Goal: Navigation & Orientation: Find specific page/section

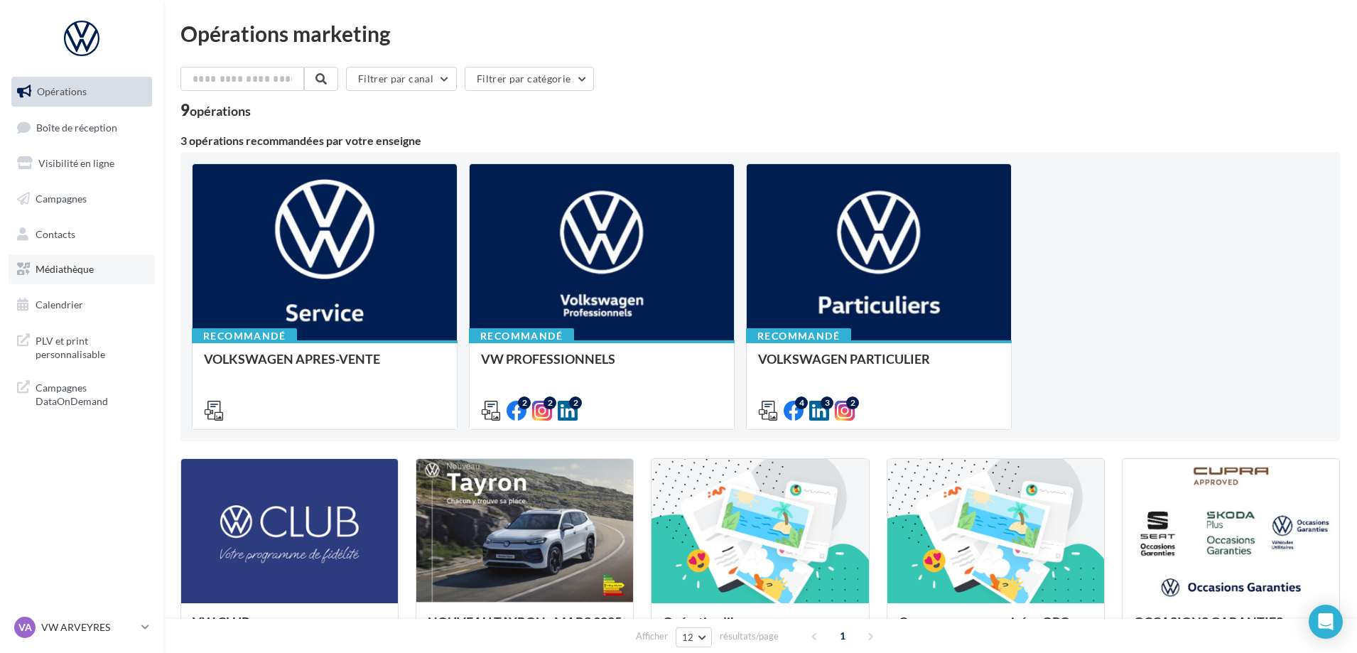
click at [62, 266] on span "Médiathèque" at bounding box center [65, 269] width 58 height 12
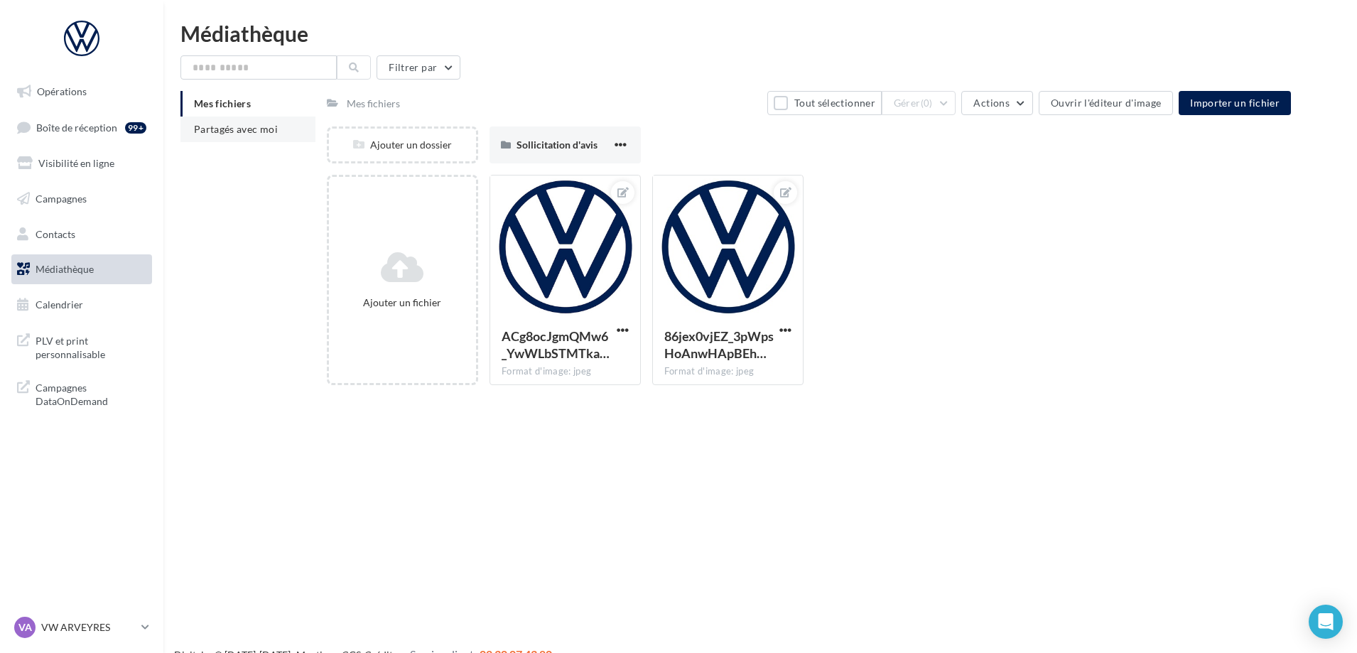
click at [196, 124] on span "Partagés avec moi" at bounding box center [236, 129] width 84 height 12
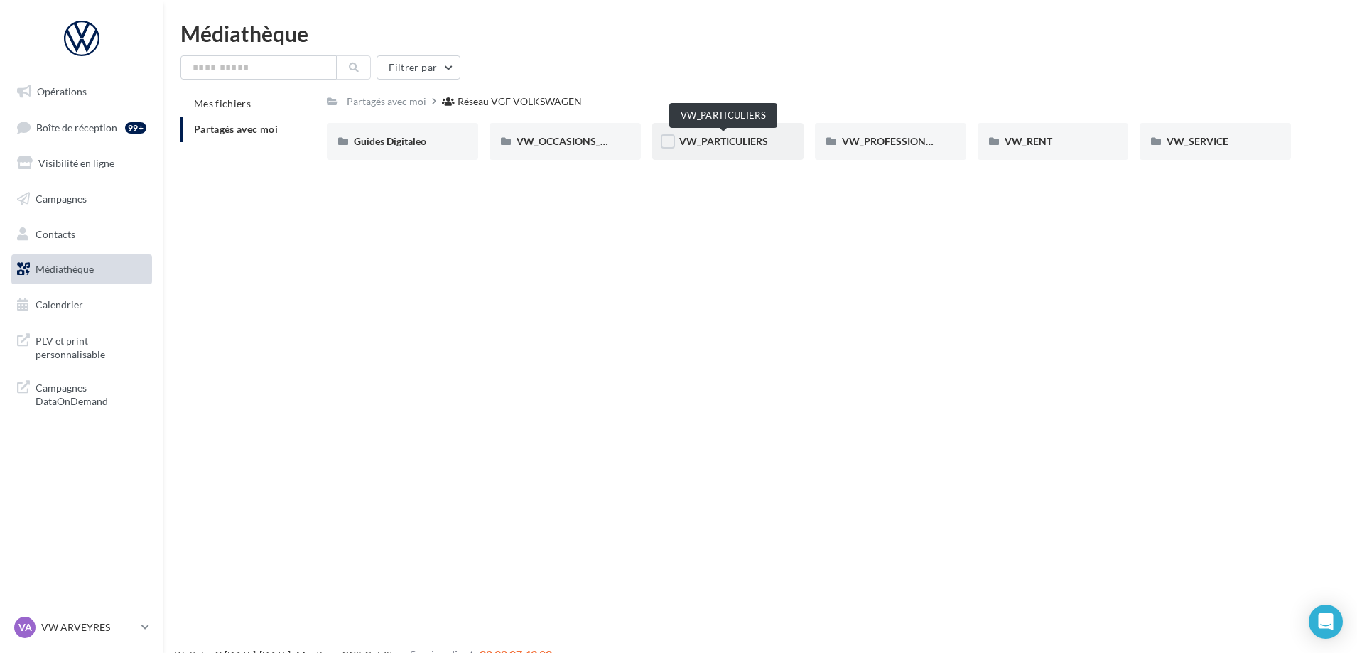
click at [731, 141] on span "VW_PARTICULIERS" at bounding box center [723, 141] width 89 height 12
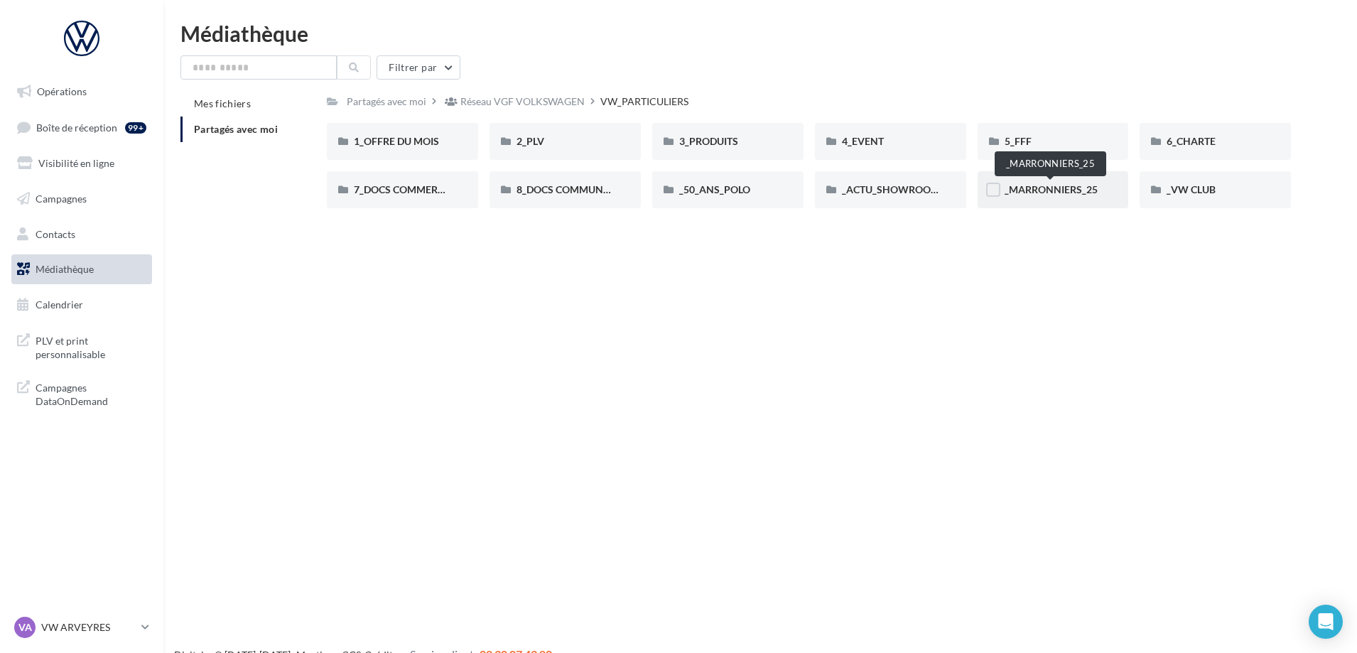
click at [1055, 192] on span "_MARRONNIERS_25" at bounding box center [1051, 189] width 93 height 12
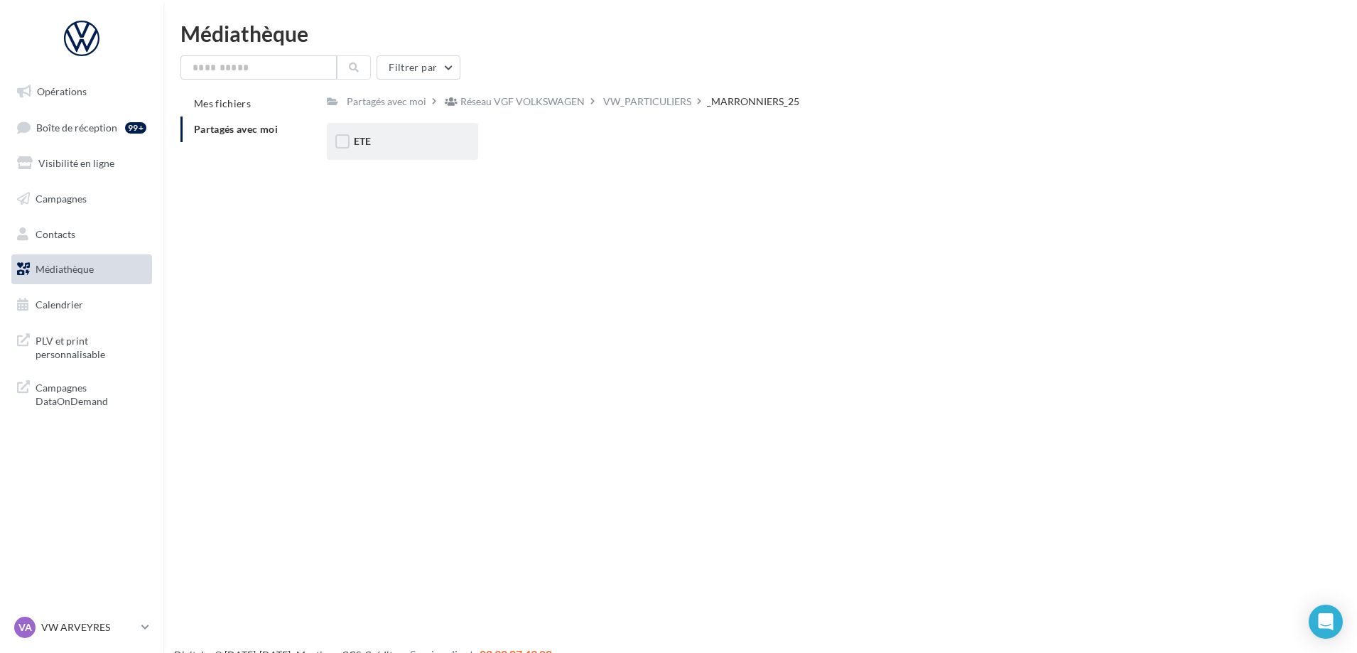
click at [411, 140] on div "ETE" at bounding box center [402, 141] width 97 height 14
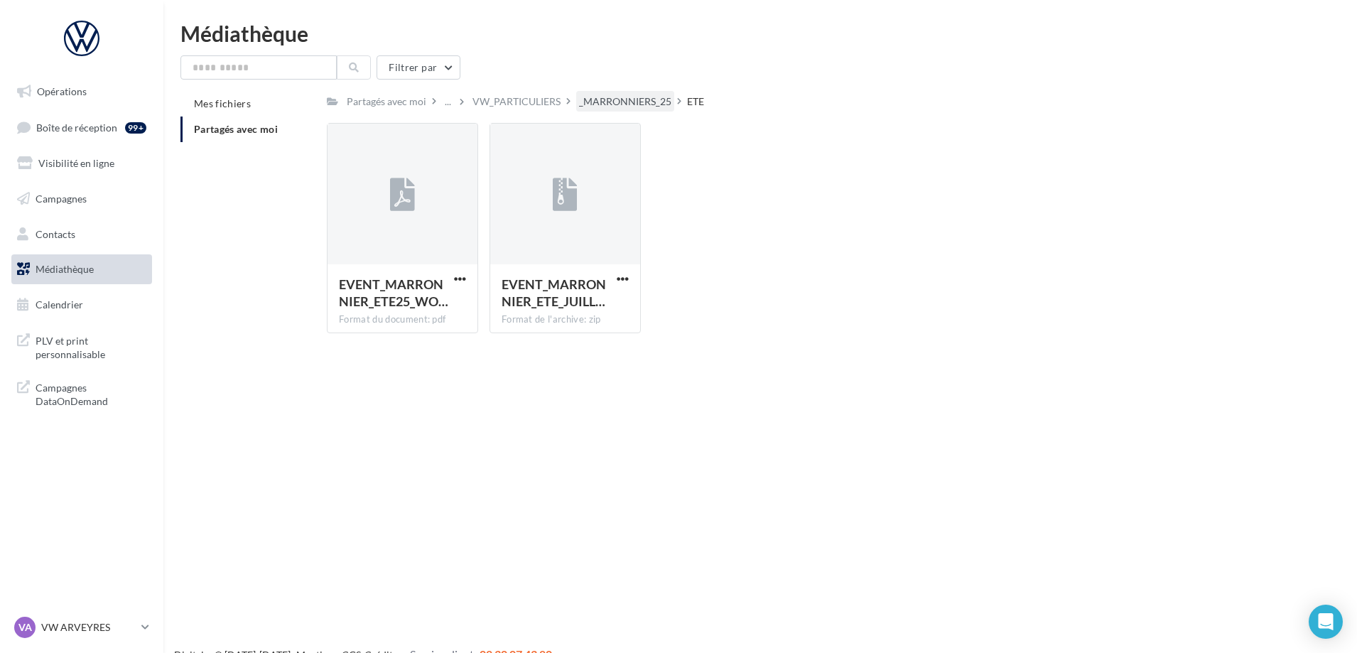
click at [640, 99] on div "_MARRONNIERS_25" at bounding box center [625, 102] width 92 height 14
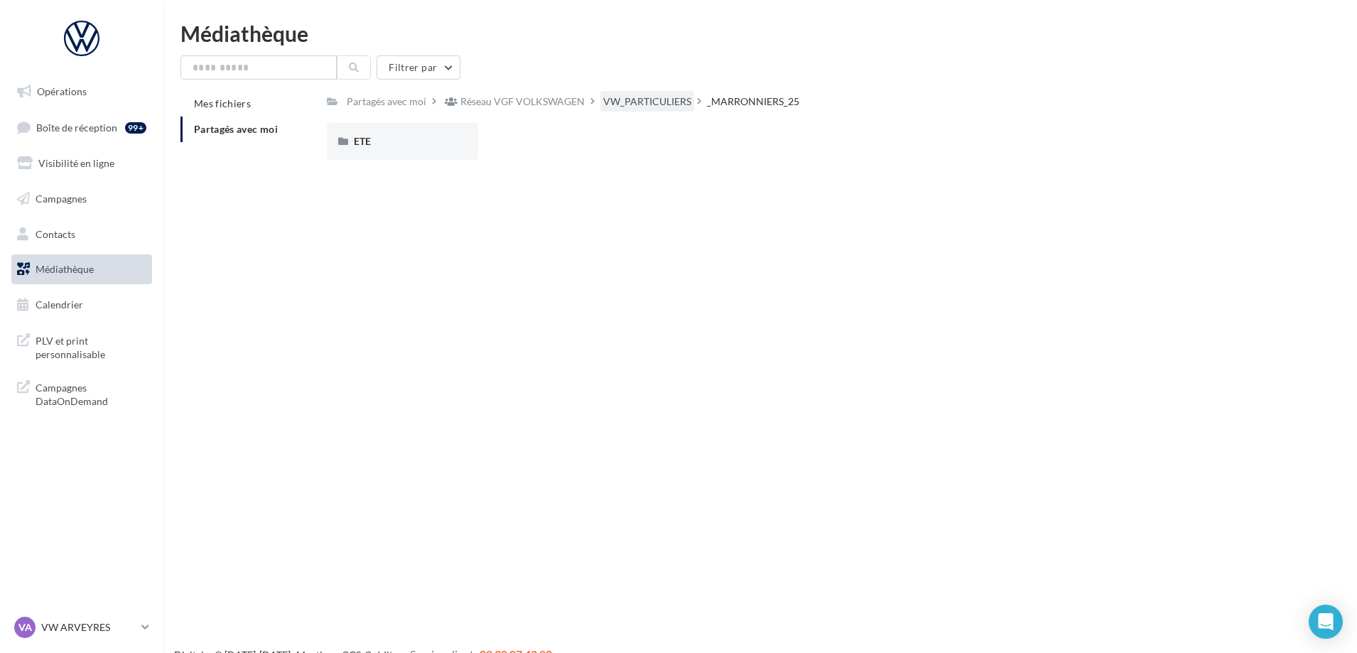
click at [682, 100] on div "VW_PARTICULIERS" at bounding box center [647, 102] width 88 height 14
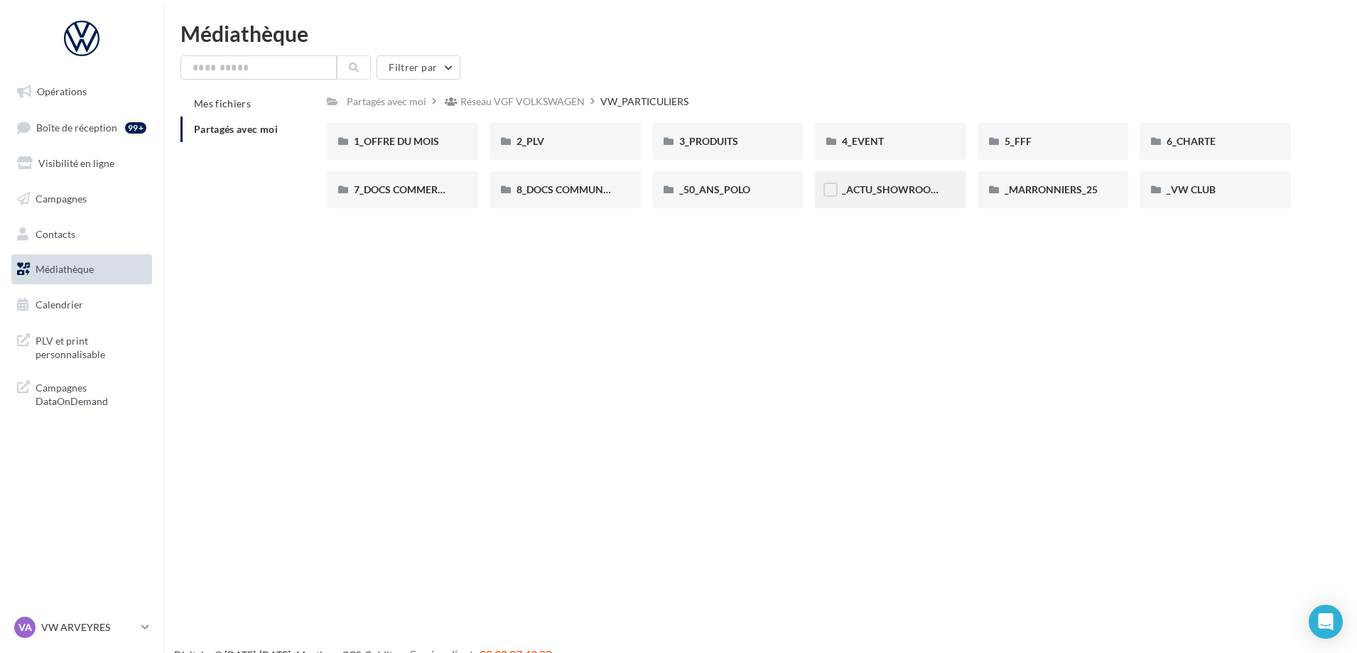
click at [879, 193] on span "_ACTU_SHOWROOM" at bounding box center [891, 189] width 98 height 12
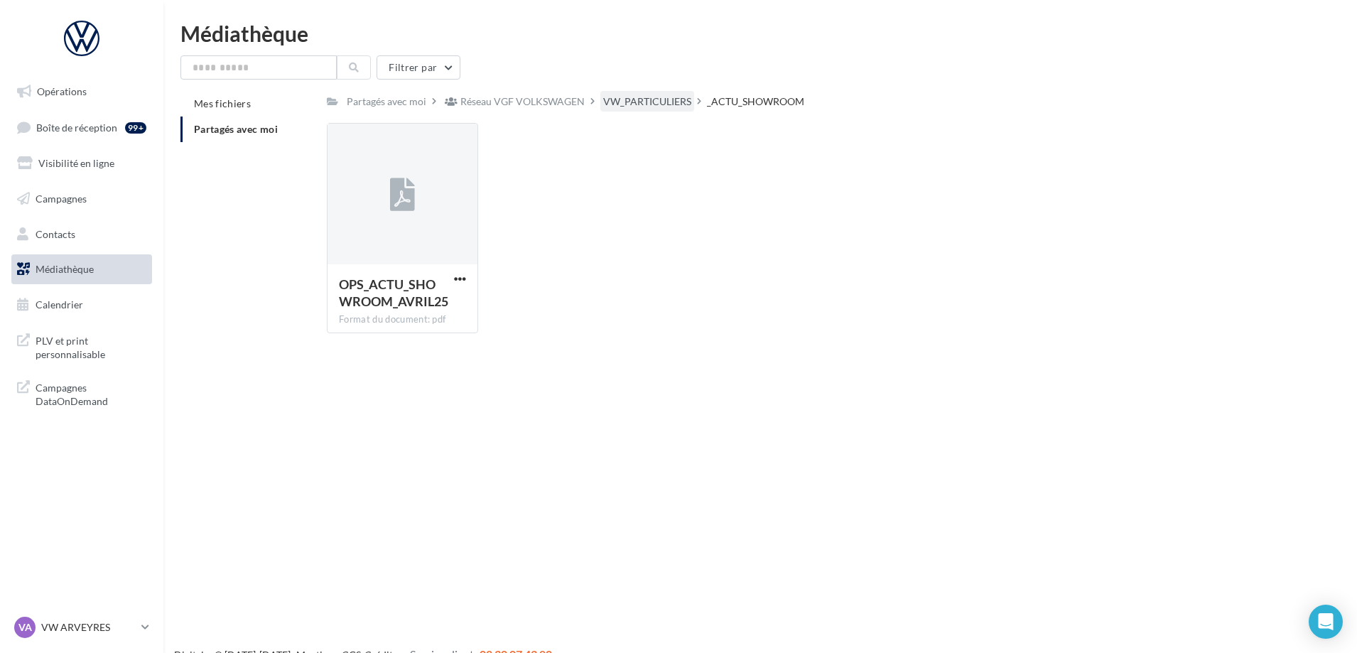
click at [632, 96] on div "VW_PARTICULIERS" at bounding box center [647, 102] width 88 height 14
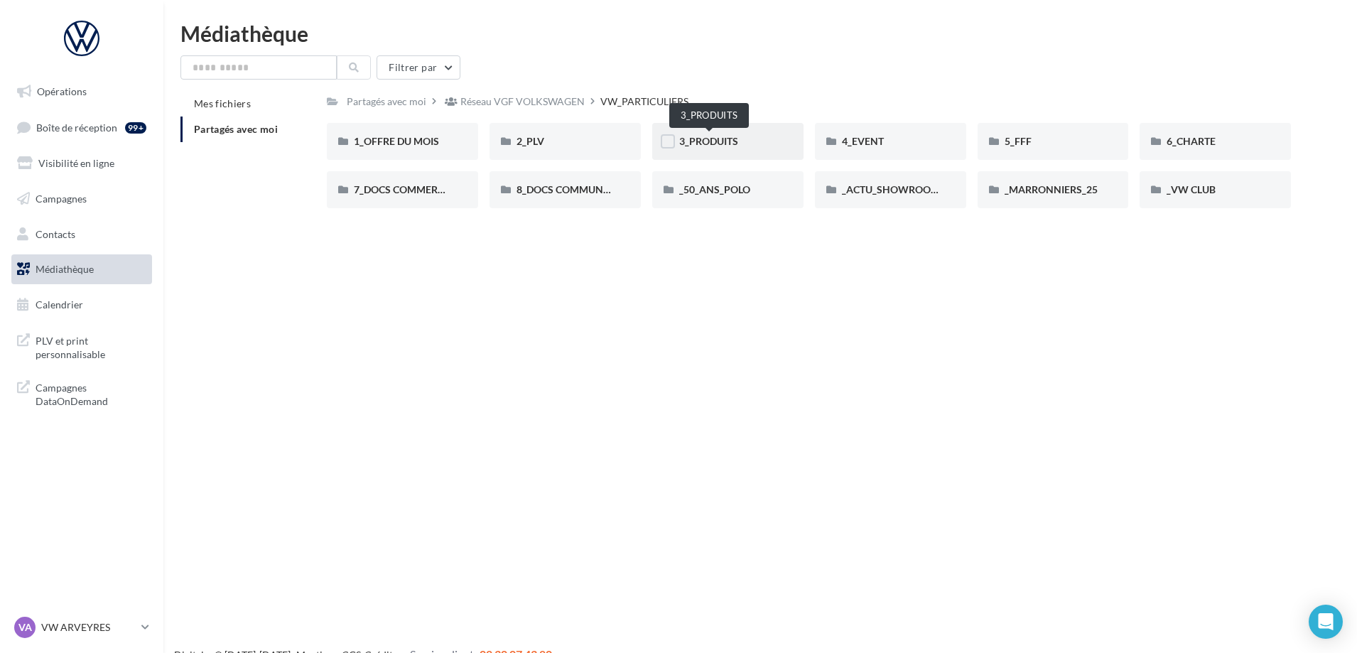
click at [721, 145] on span "3_PRODUITS" at bounding box center [708, 141] width 59 height 12
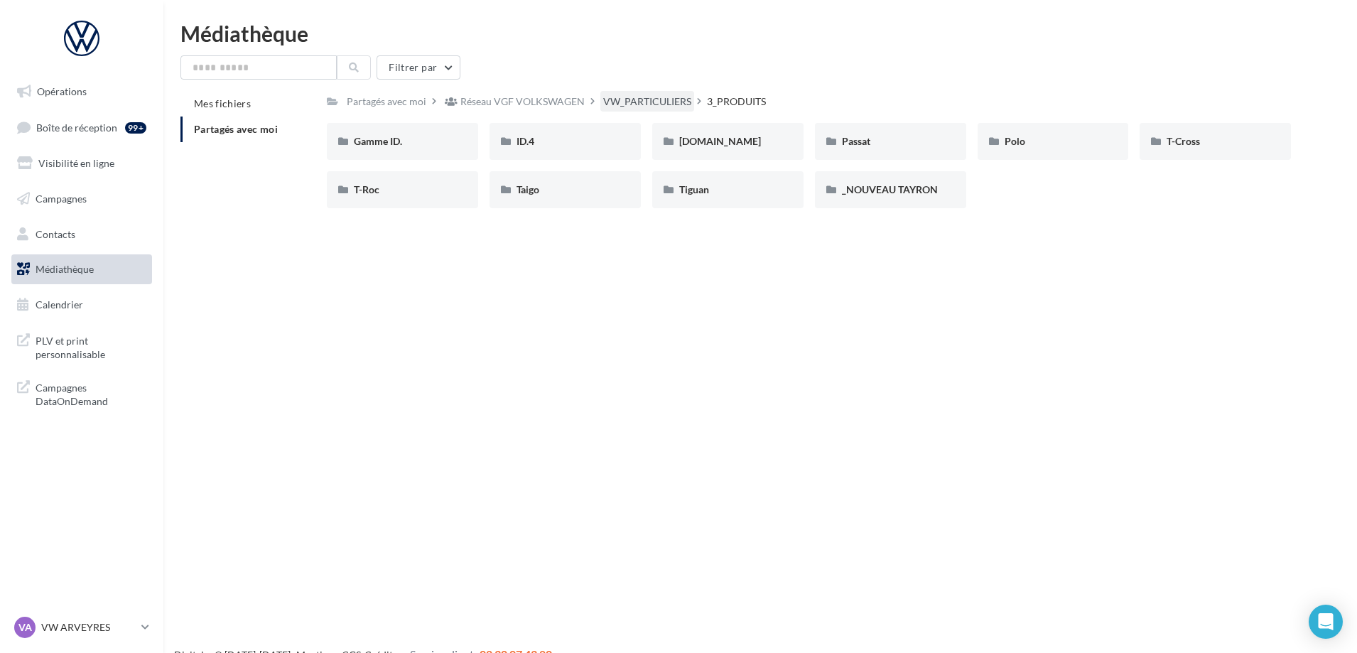
click at [664, 102] on div "VW_PARTICULIERS" at bounding box center [647, 102] width 88 height 14
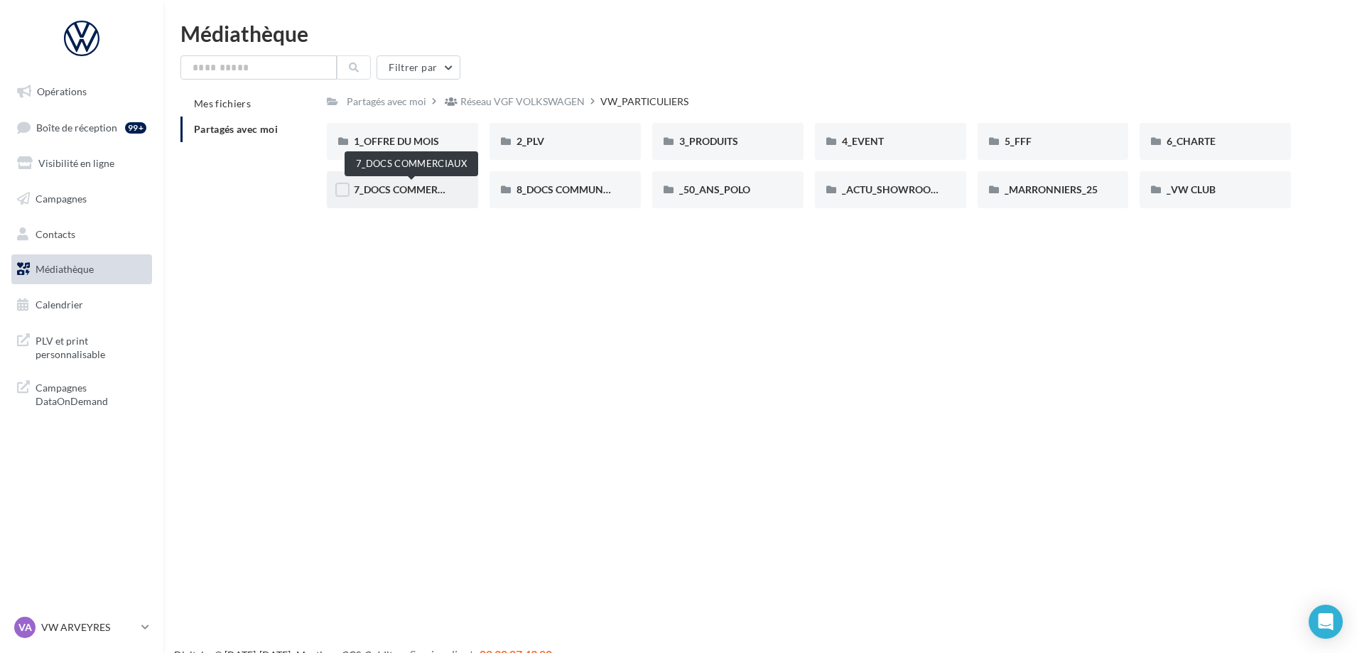
click at [421, 183] on span "7_DOCS COMMERCIAUX" at bounding box center [411, 189] width 114 height 12
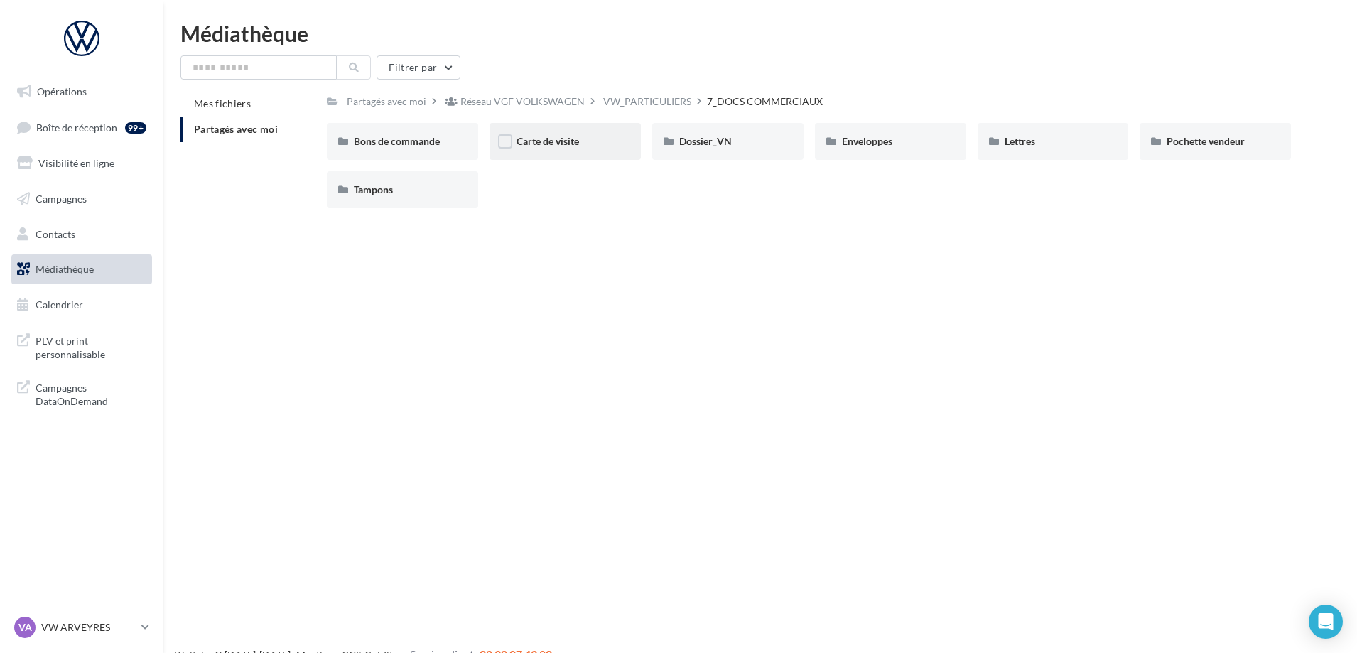
click at [538, 149] on div "Carte de visite" at bounding box center [565, 141] width 97 height 14
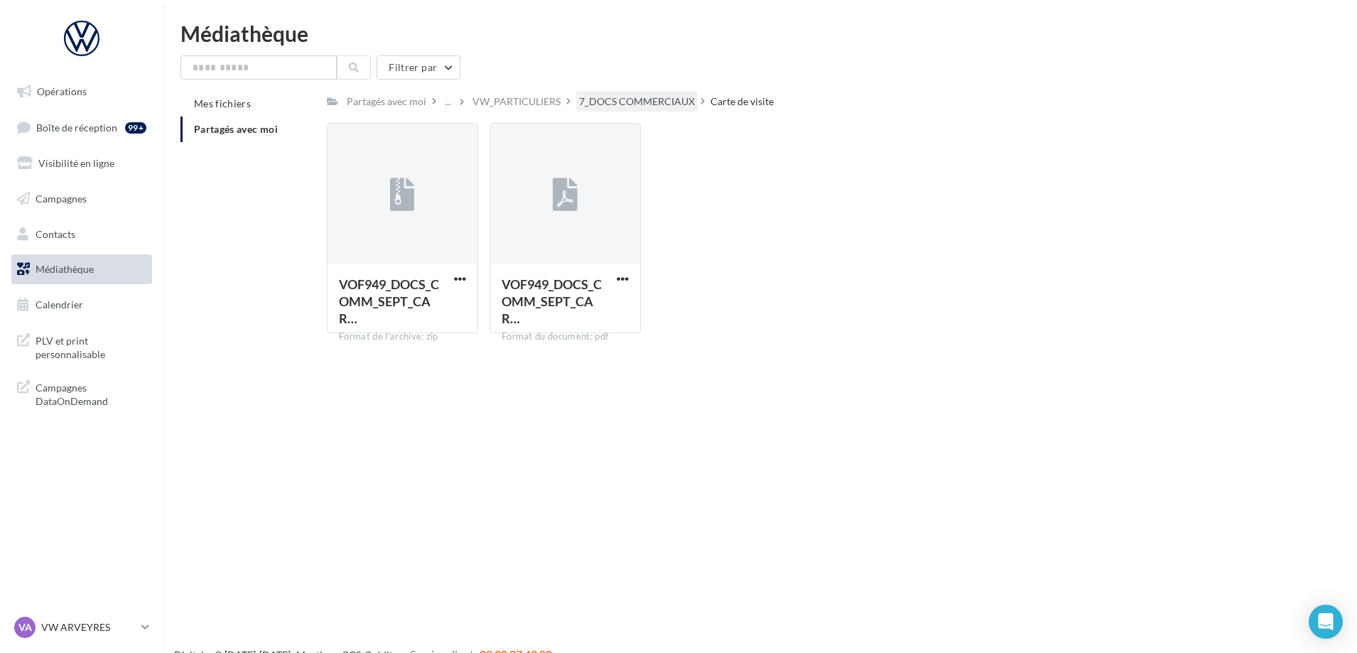
click at [658, 100] on div "7_DOCS COMMERCIAUX" at bounding box center [637, 102] width 116 height 14
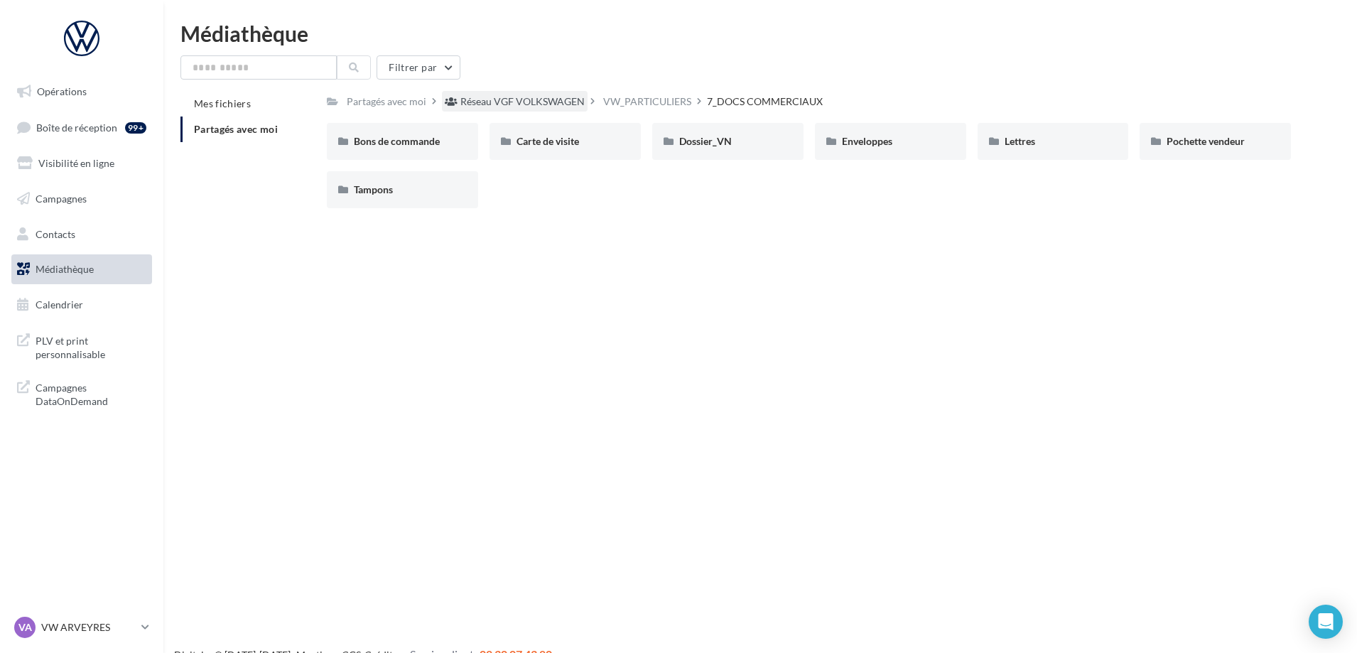
click at [492, 99] on div "Réseau VGF VOLKSWAGEN" at bounding box center [522, 102] width 124 height 14
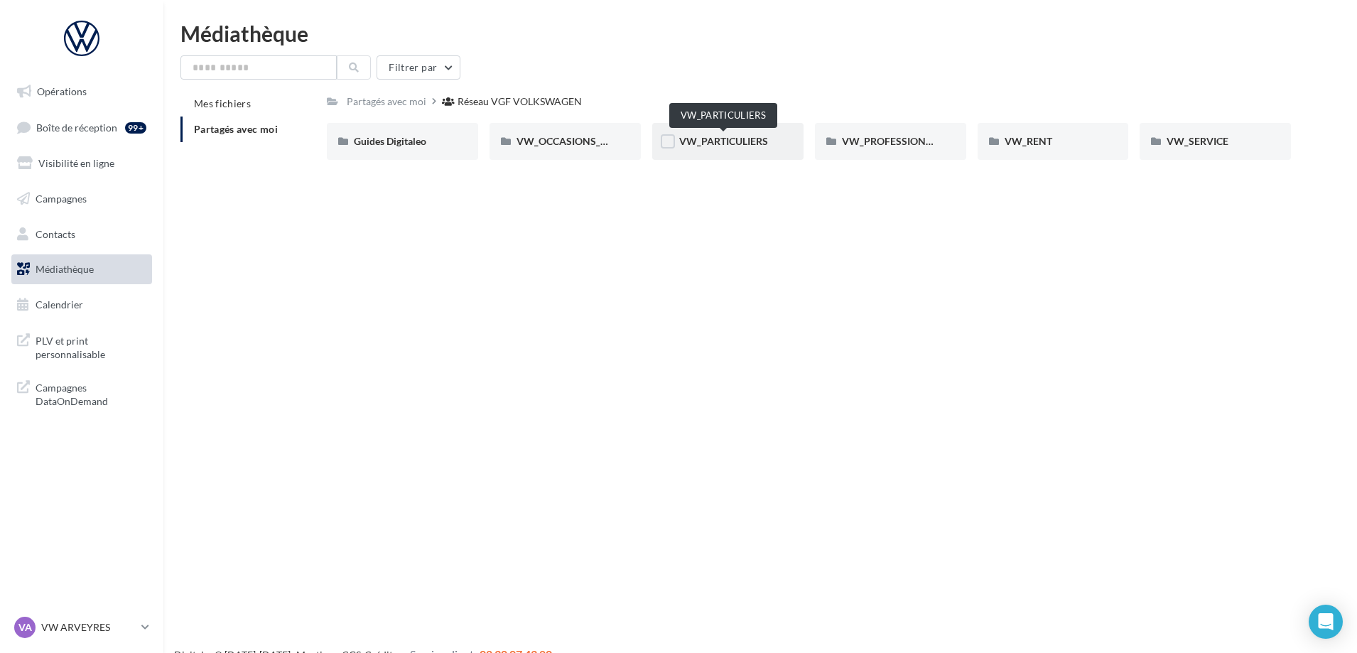
click at [735, 135] on span "VW_PARTICULIERS" at bounding box center [723, 141] width 89 height 12
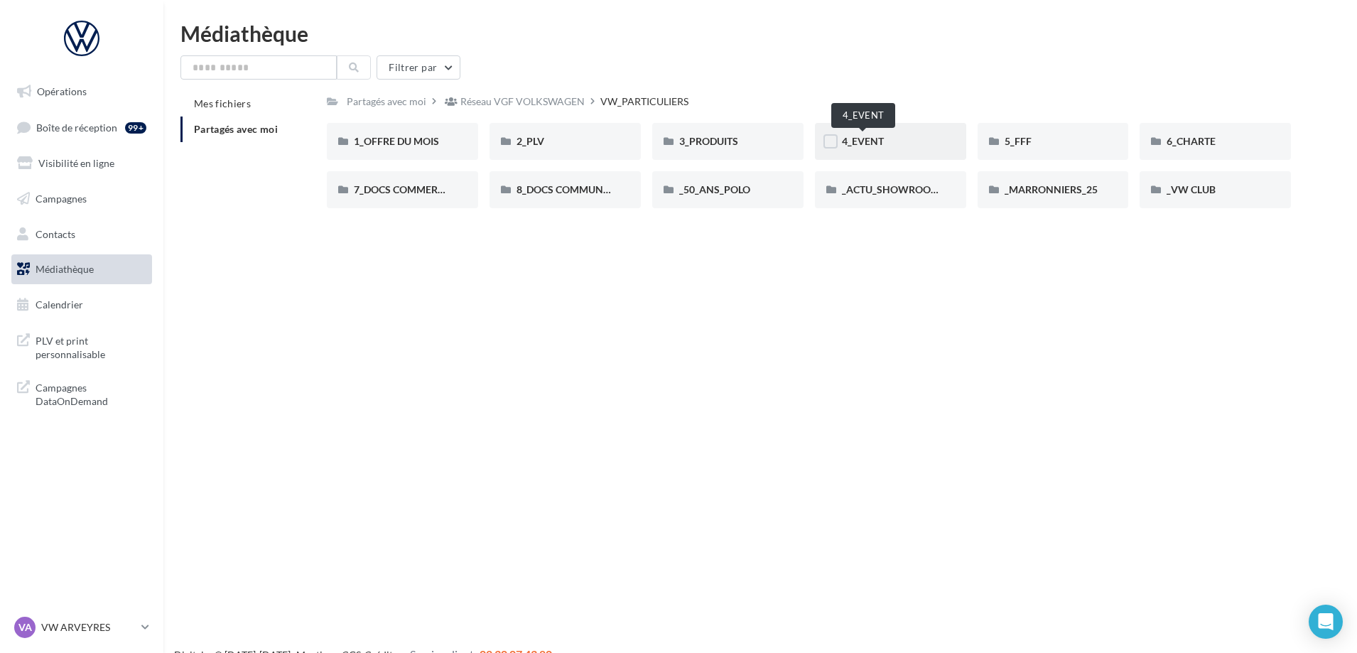
click at [877, 144] on span "4_EVENT" at bounding box center [863, 141] width 42 height 12
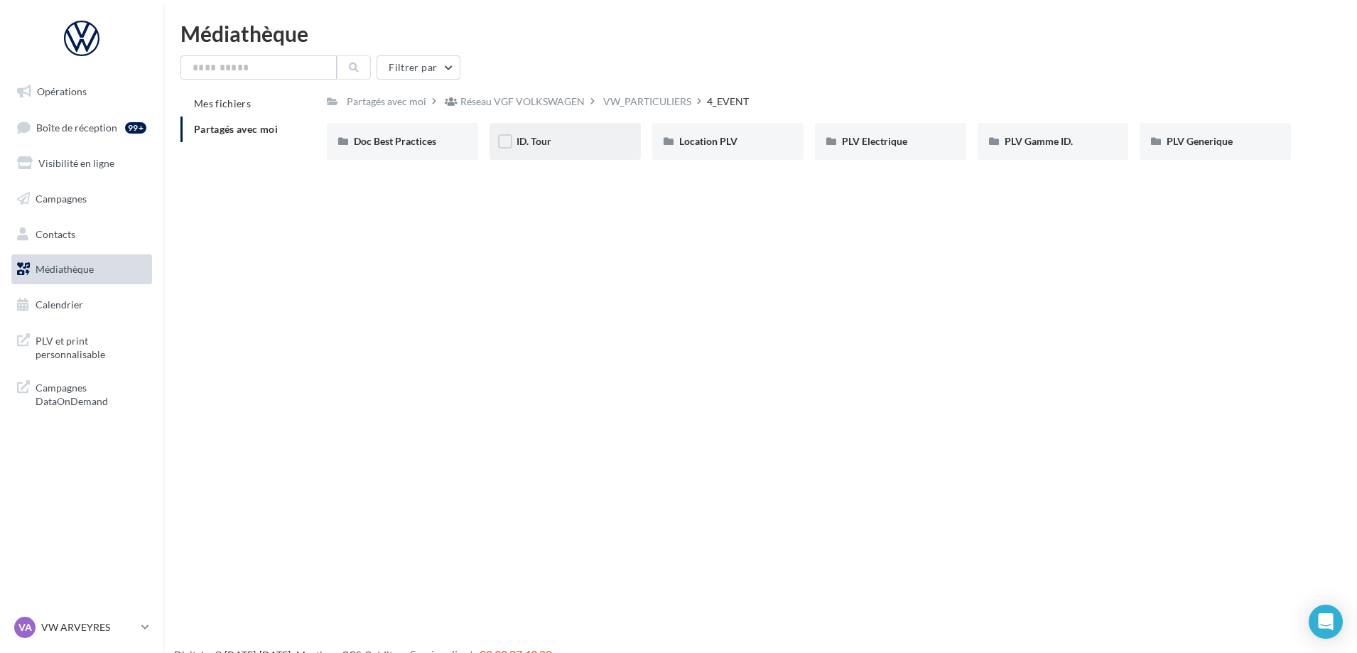
click at [561, 140] on div "ID. Tour" at bounding box center [565, 141] width 97 height 14
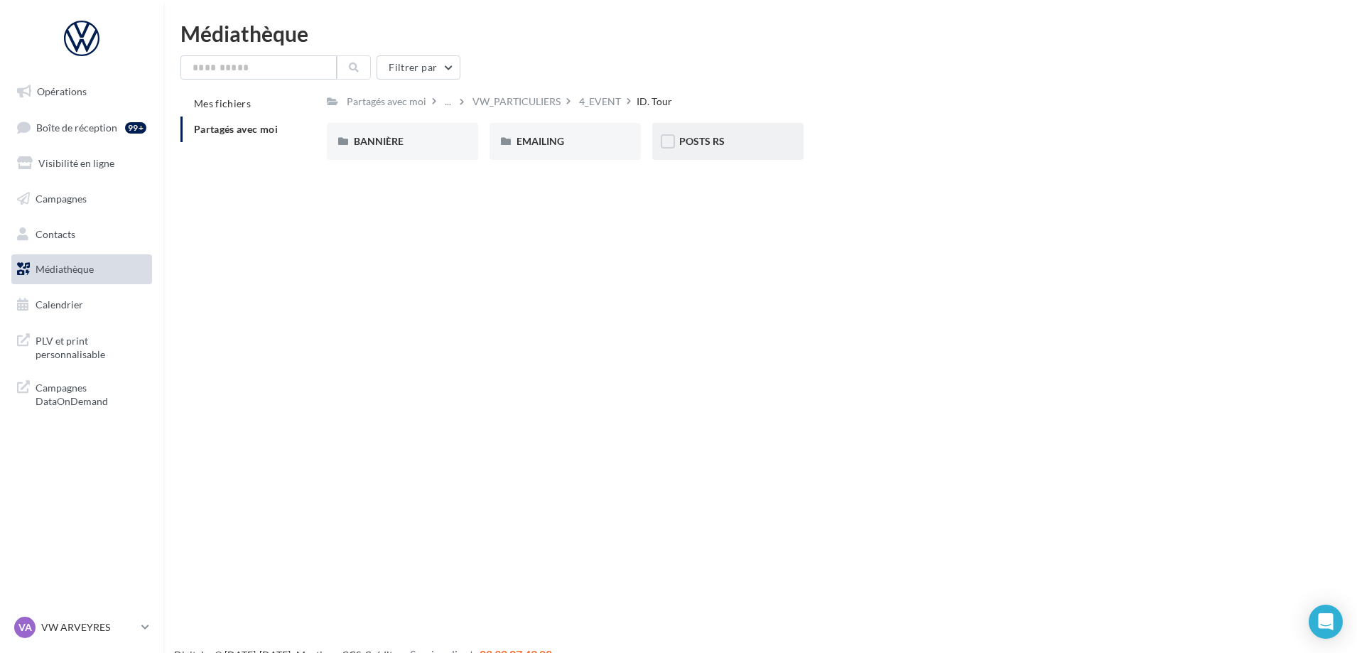
click at [735, 142] on div "POSTS RS" at bounding box center [727, 141] width 97 height 14
